Goal: Navigation & Orientation: Go to known website

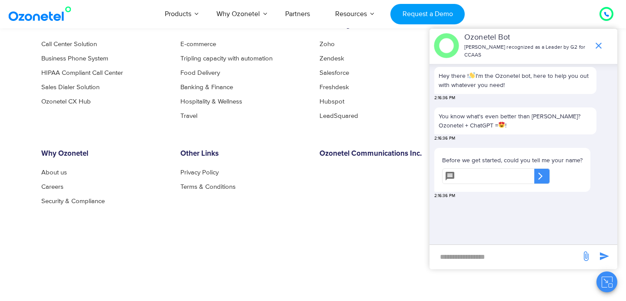
click at [596, 42] on icon "end chat or minimize" at bounding box center [598, 45] width 10 height 10
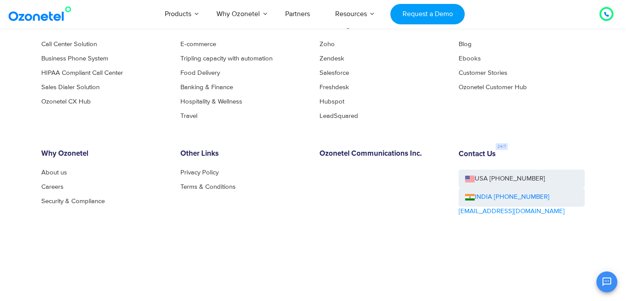
scroll to position [4764, 0]
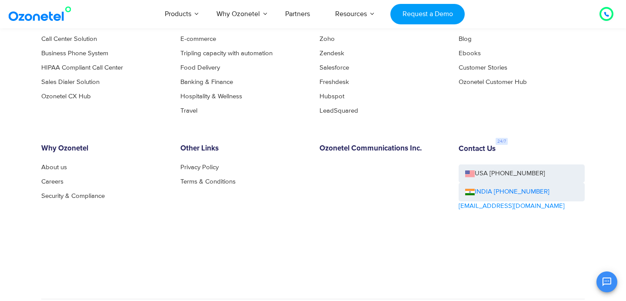
click at [579, 282] on div "OK Ozonetel Bot Ozonetel recognized as a Leader by G2 for CCAAS Hey there ! I'm…" at bounding box center [523, 280] width 188 height 23
click at [579, 288] on div "OK Ozonetel Bot Ozonetel recognized as a Leader by G2 for CCAAS Hey there ! I'm…" at bounding box center [523, 280] width 188 height 23
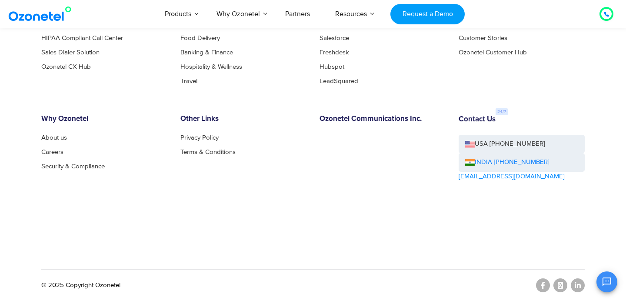
click at [576, 284] on div "OK Ozonetel Bot Ozonetel recognized as a Leader by G2 for CCAAS Hey there ! I'm…" at bounding box center [523, 280] width 188 height 23
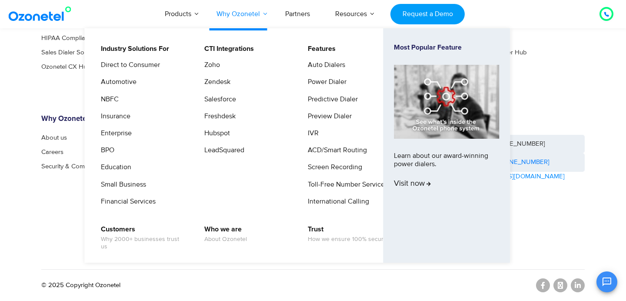
scroll to position [4807, 0]
